Goal: Find specific page/section: Find specific page/section

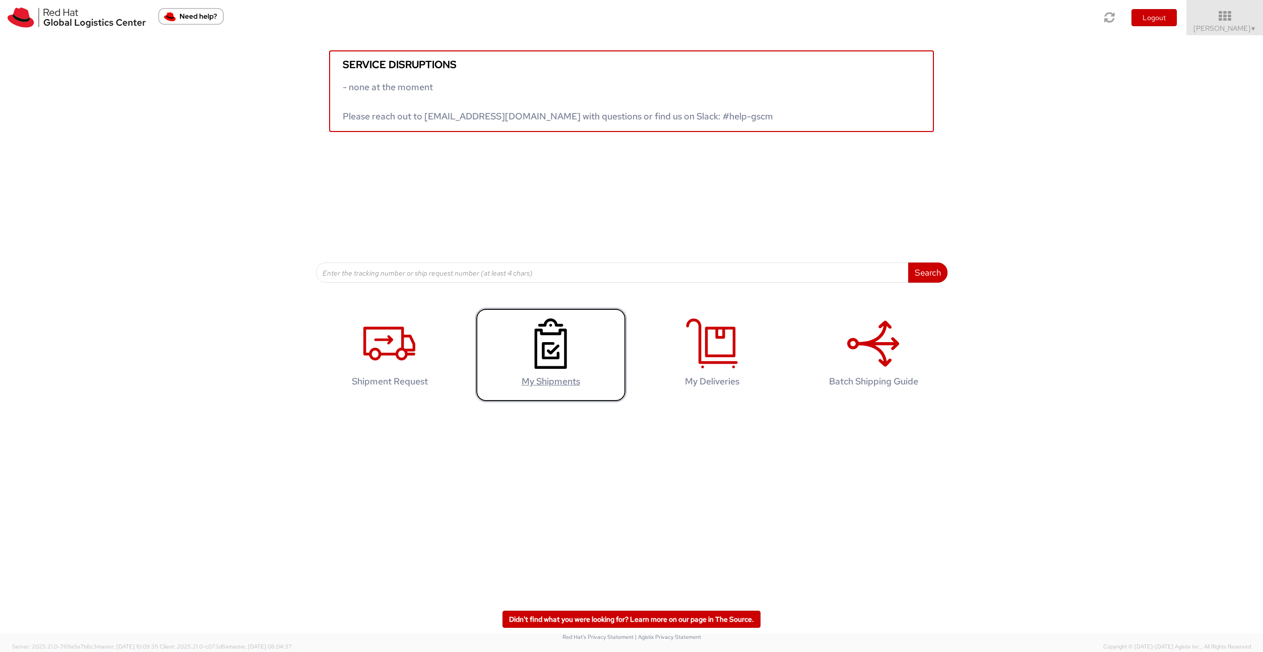
click at [553, 325] on icon at bounding box center [551, 343] width 52 height 50
